Goal: Task Accomplishment & Management: Manage account settings

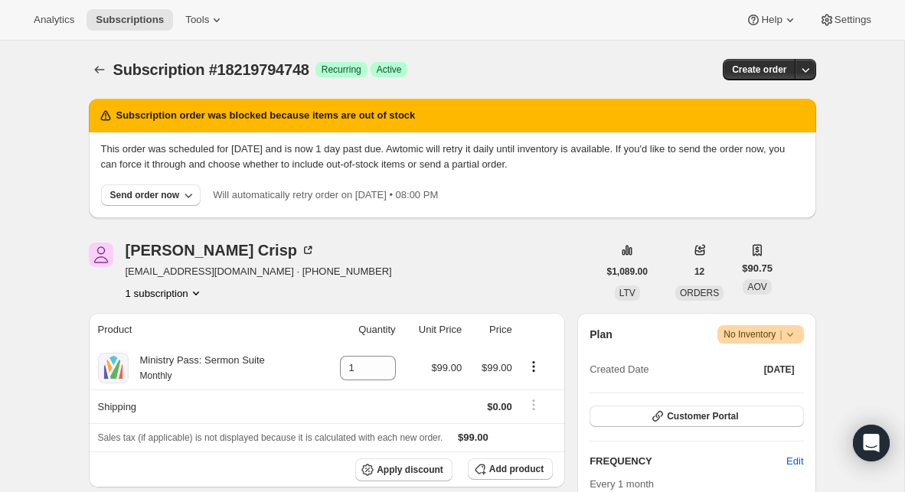
click at [801, 331] on span "Warning No Inventory |" at bounding box center [760, 334] width 86 height 18
click at [768, 395] on span "Cancel subscription" at bounding box center [755, 390] width 86 height 11
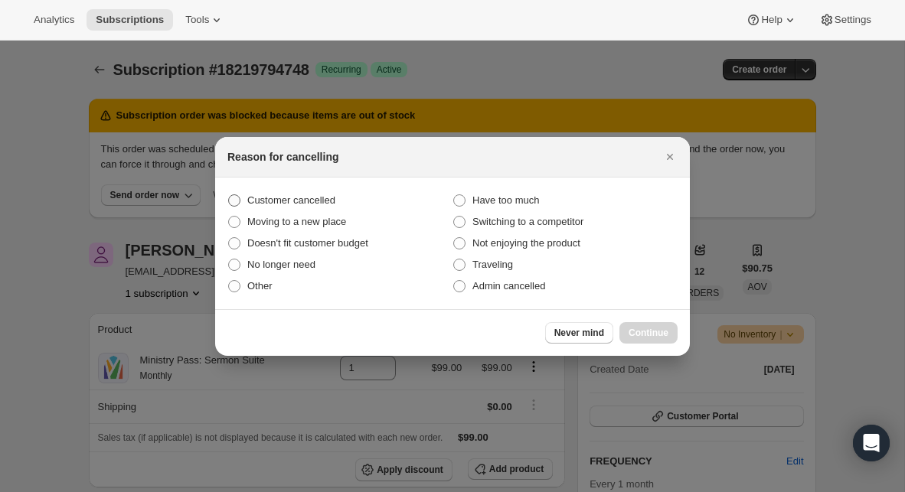
click at [323, 206] on span "Customer cancelled" at bounding box center [291, 200] width 88 height 15
click at [229, 195] on input "Customer cancelled" at bounding box center [228, 194] width 1 height 1
radio input "true"
click at [661, 334] on span "Continue" at bounding box center [648, 333] width 40 height 12
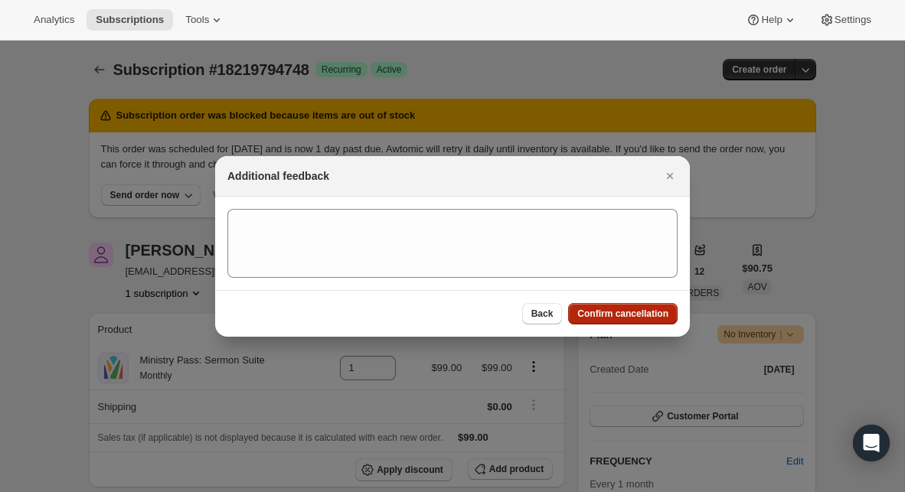
click at [637, 313] on span "Confirm cancellation" at bounding box center [622, 314] width 91 height 12
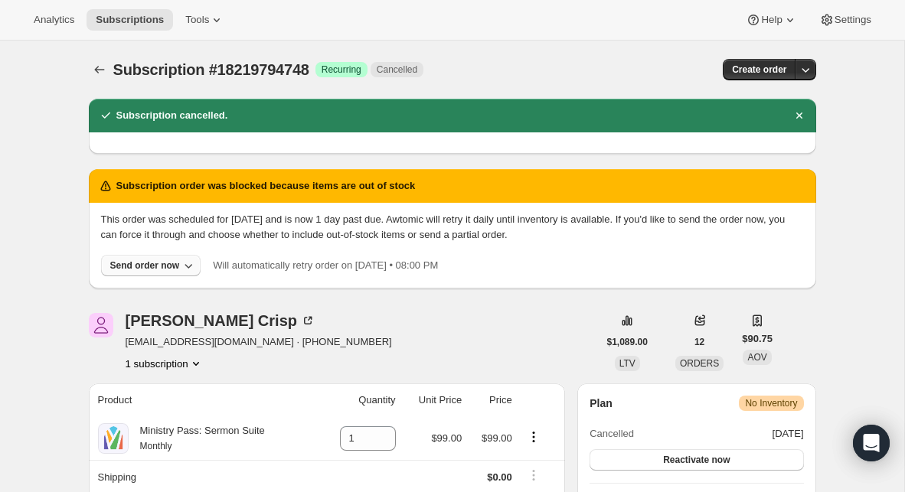
click at [192, 268] on icon "button" at bounding box center [188, 265] width 15 height 15
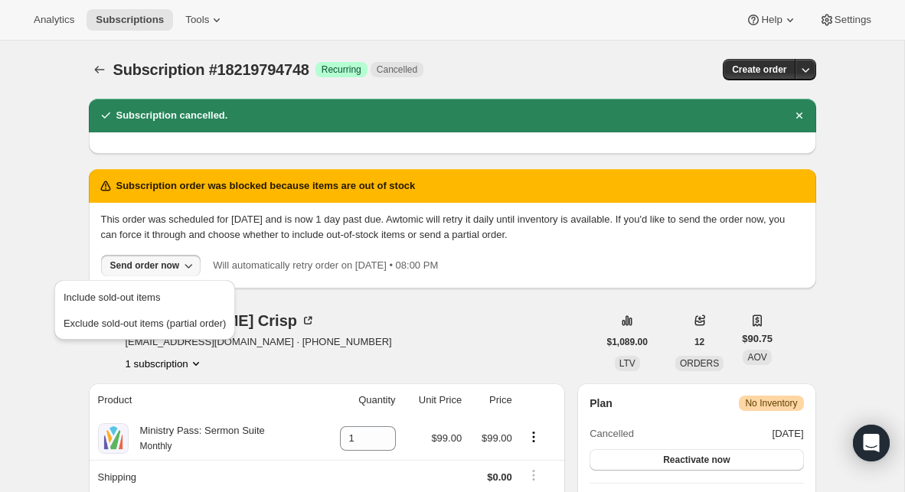
click at [310, 314] on div "[PERSON_NAME]" at bounding box center [259, 320] width 266 height 15
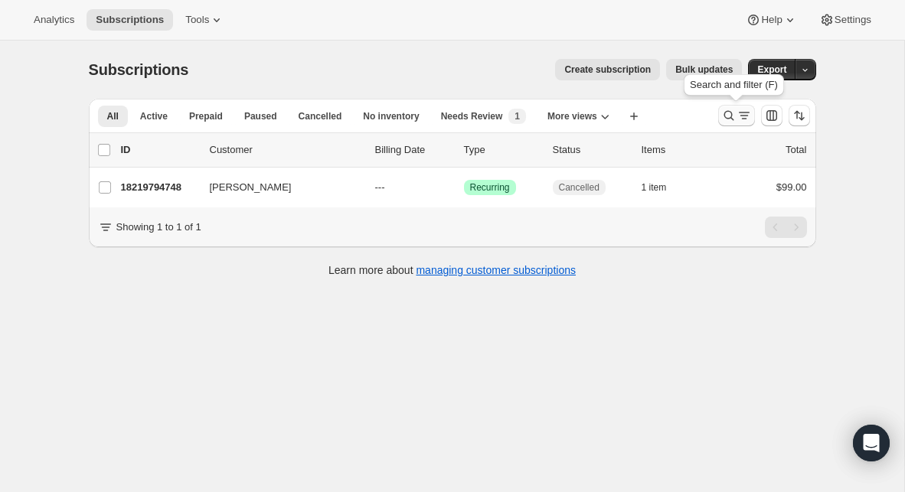
click at [742, 120] on icon "Search and filter results" at bounding box center [743, 115] width 15 height 15
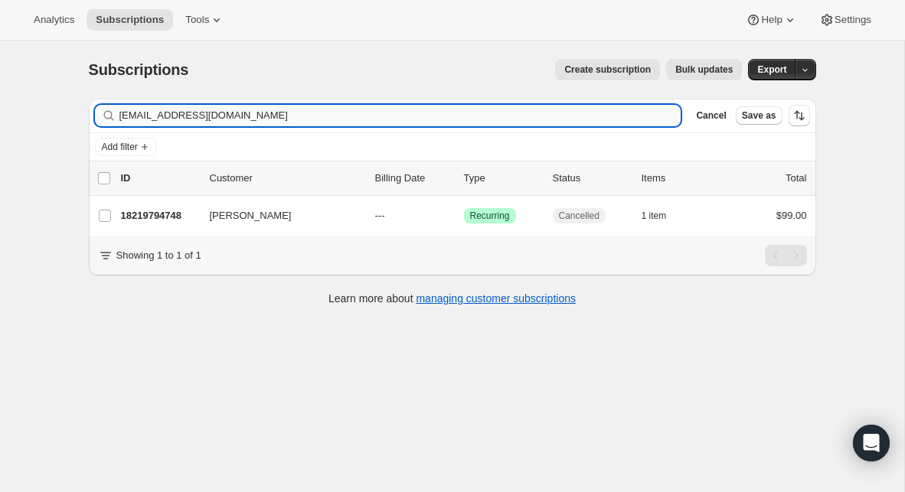
click at [495, 118] on input "[EMAIL_ADDRESS][DOMAIN_NAME]" at bounding box center [400, 115] width 562 height 21
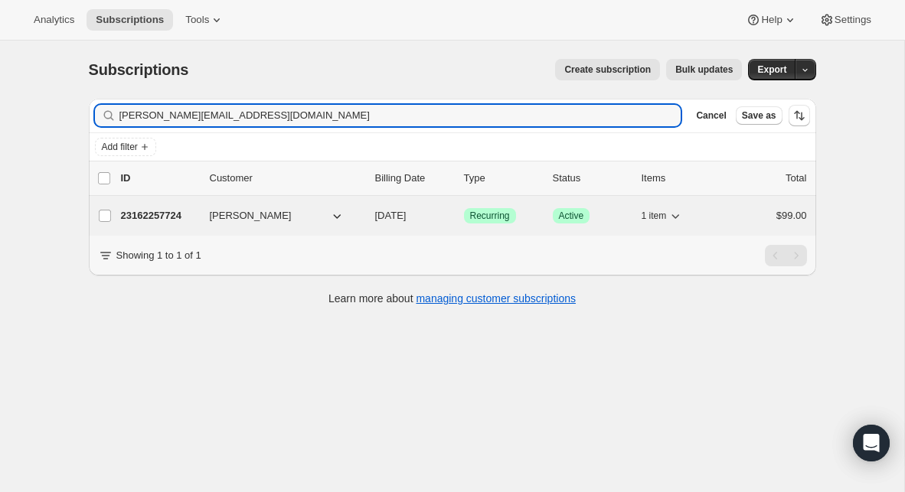
type input "[PERSON_NAME][EMAIL_ADDRESS][DOMAIN_NAME]"
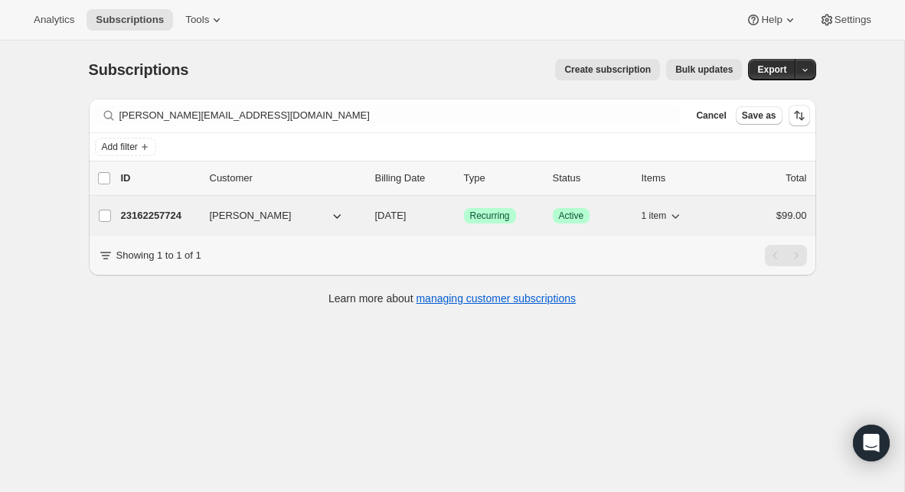
click at [148, 216] on p "23162257724" at bounding box center [159, 215] width 77 height 15
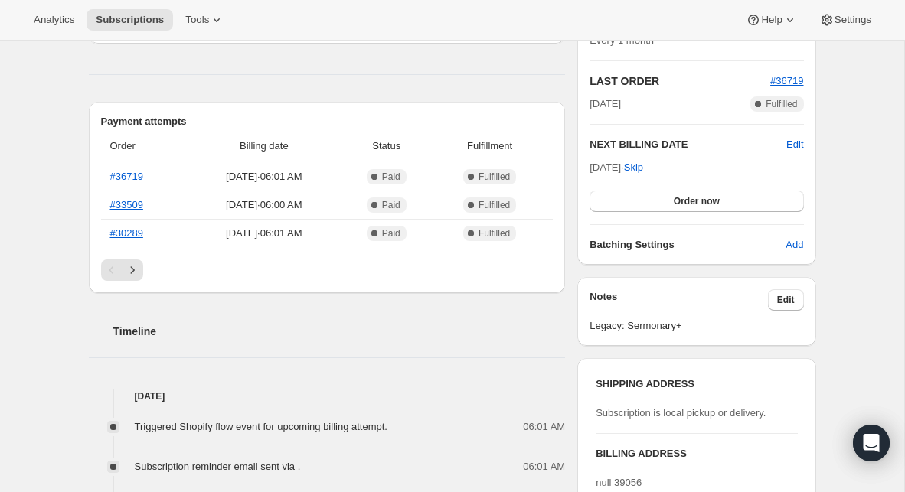
scroll to position [298, 0]
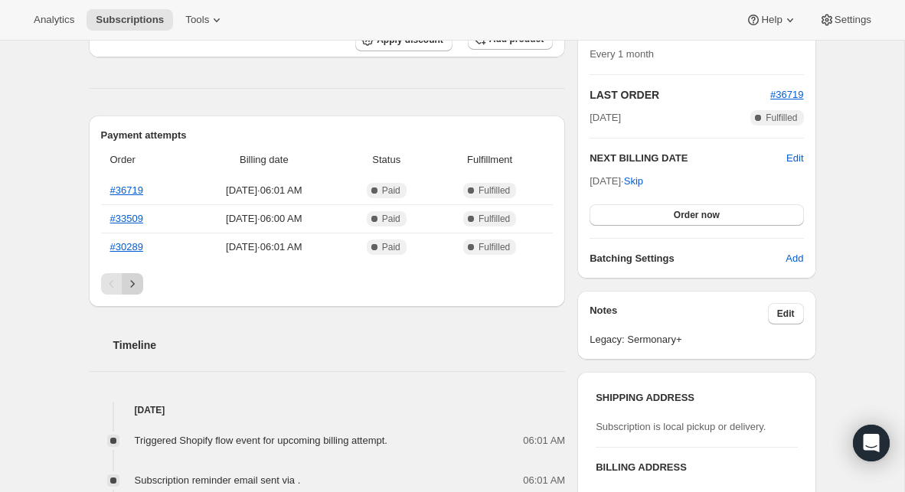
click at [136, 287] on icon "Next" at bounding box center [132, 283] width 15 height 15
click at [134, 282] on icon "Next" at bounding box center [132, 283] width 15 height 15
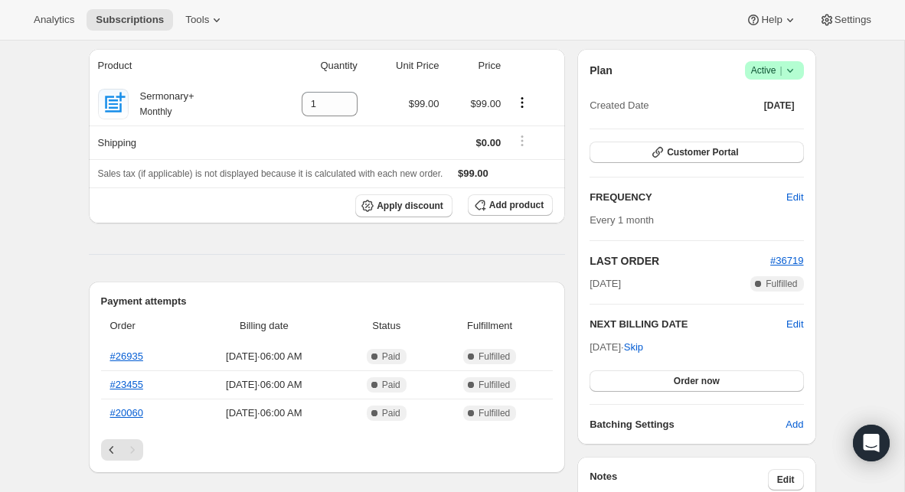
scroll to position [0, 0]
